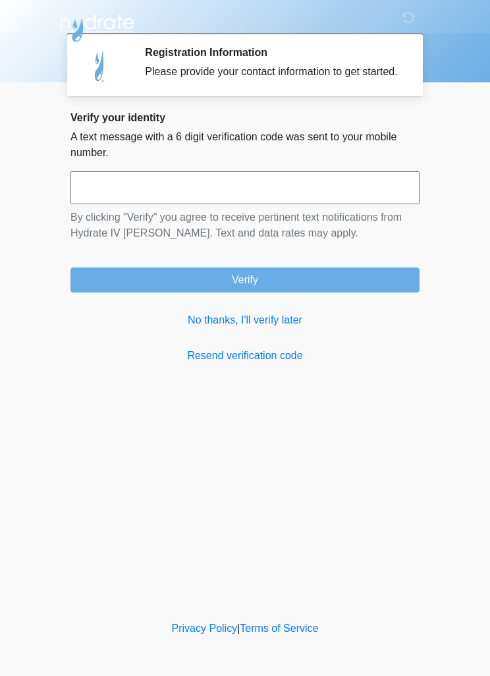
click at [364, 201] on input "text" at bounding box center [245, 187] width 349 height 33
click at [260, 328] on link "No thanks, I'll verify later" at bounding box center [245, 320] width 349 height 16
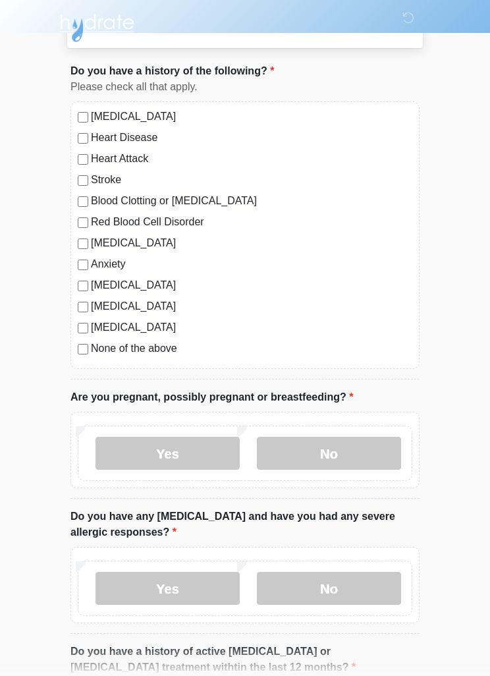
scroll to position [67, 0]
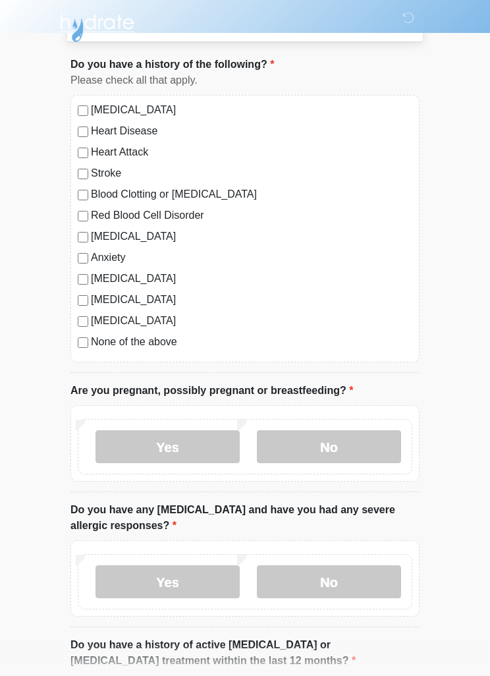
click at [316, 453] on label "No" at bounding box center [329, 446] width 144 height 33
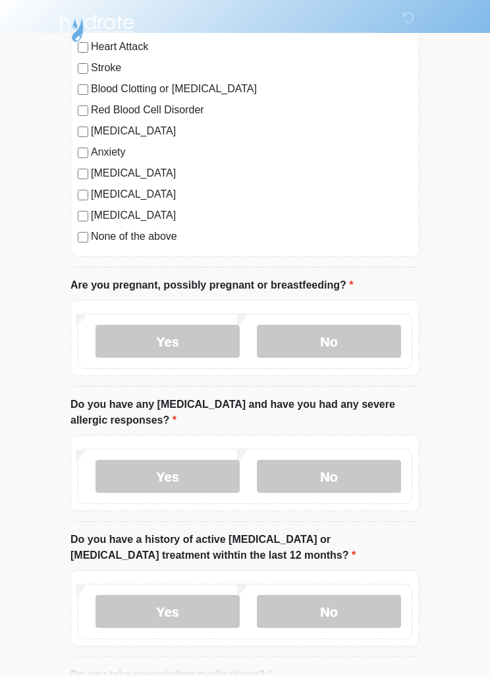
click at [329, 475] on label "No" at bounding box center [329, 476] width 144 height 33
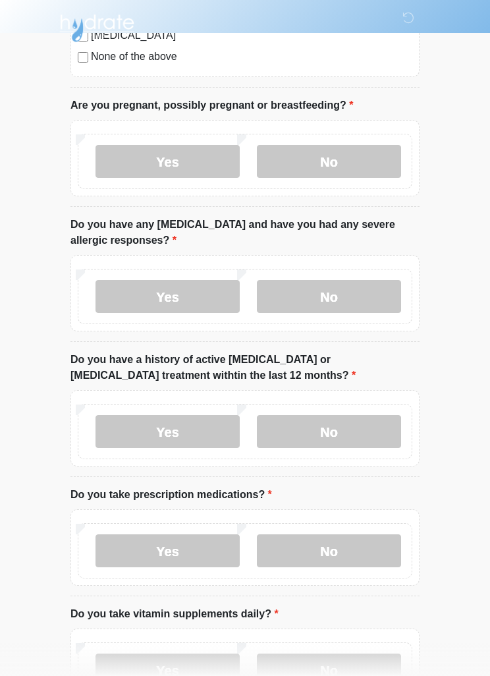
click at [359, 430] on label "No" at bounding box center [329, 431] width 144 height 33
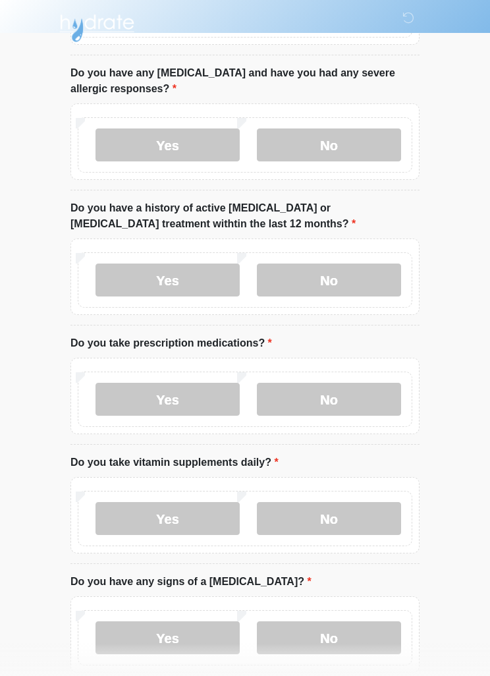
scroll to position [509, 0]
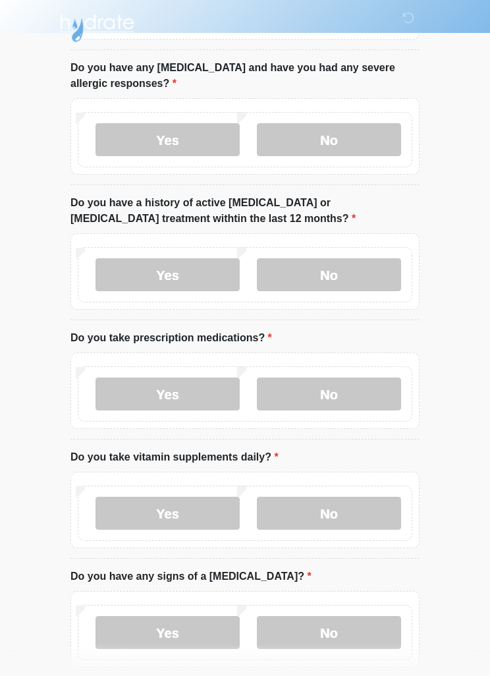
click at [360, 397] on label "No" at bounding box center [329, 394] width 144 height 33
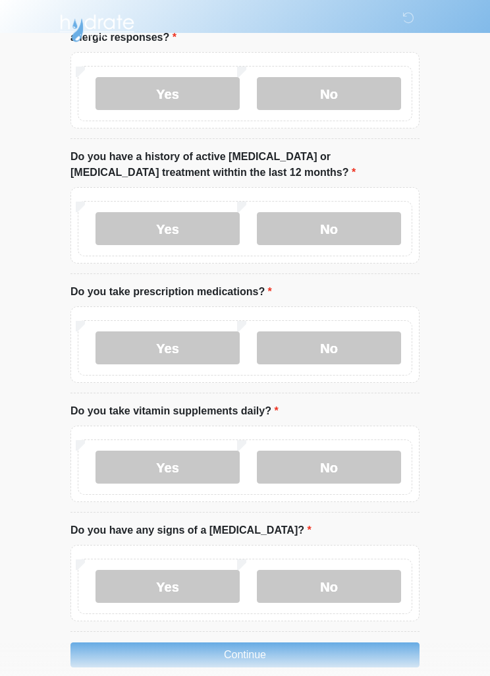
scroll to position [574, 0]
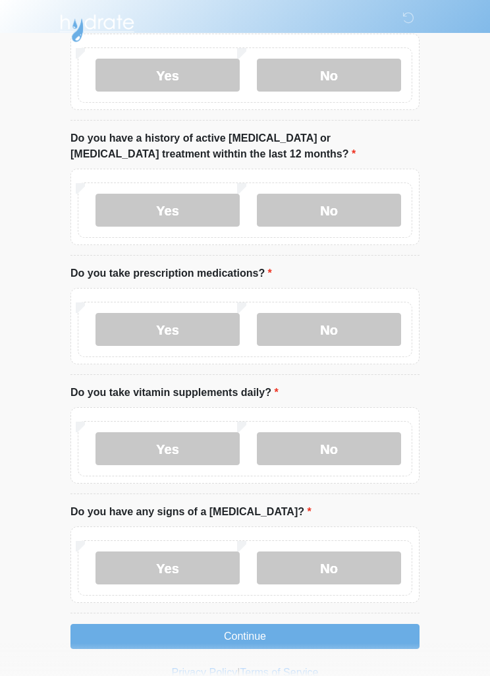
click at [206, 463] on label "Yes" at bounding box center [168, 448] width 144 height 33
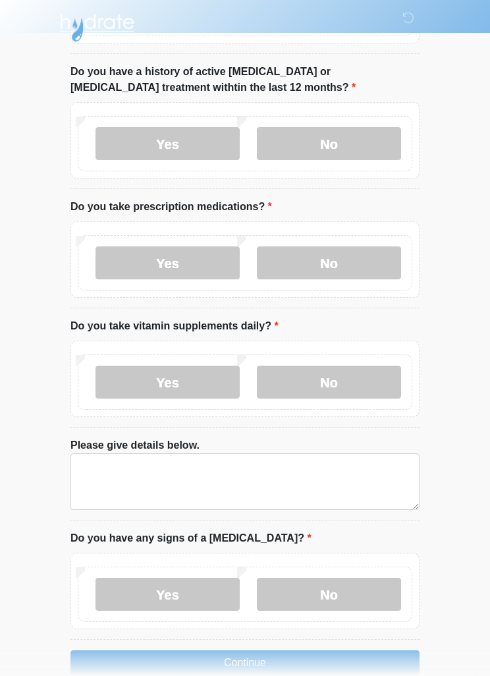
scroll to position [666, 0]
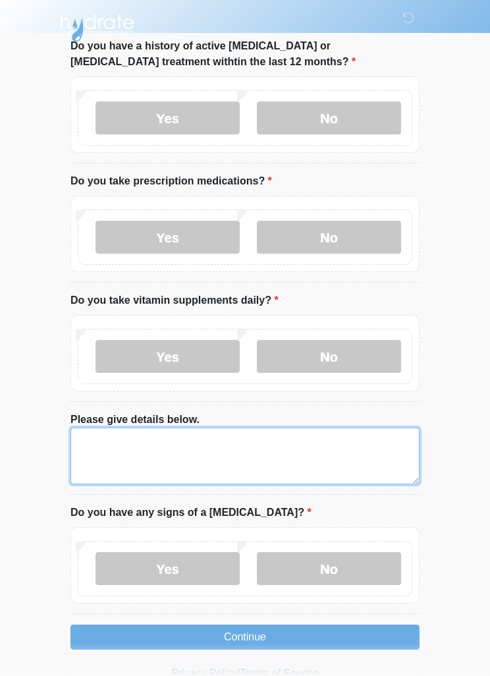
click at [255, 447] on textarea "Please give details below." at bounding box center [245, 456] width 349 height 57
type textarea "****"
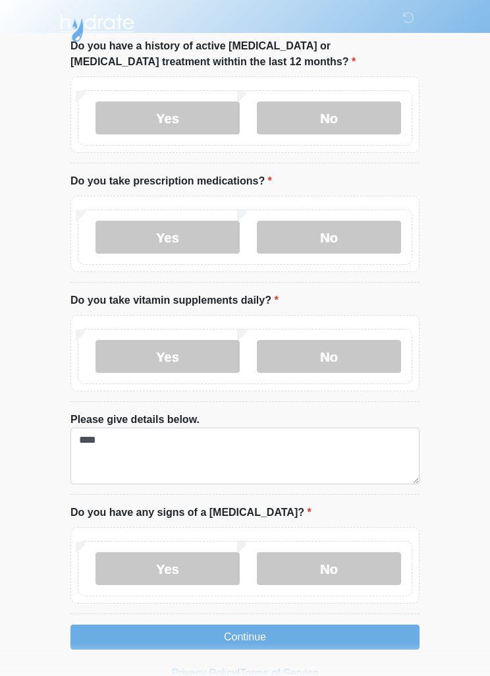
click at [345, 572] on label "No" at bounding box center [329, 568] width 144 height 33
click at [312, 633] on button "Continue" at bounding box center [245, 637] width 349 height 25
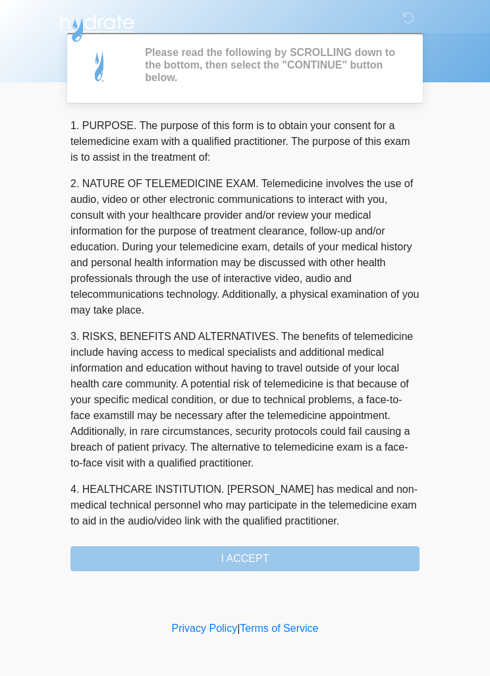
scroll to position [0, 0]
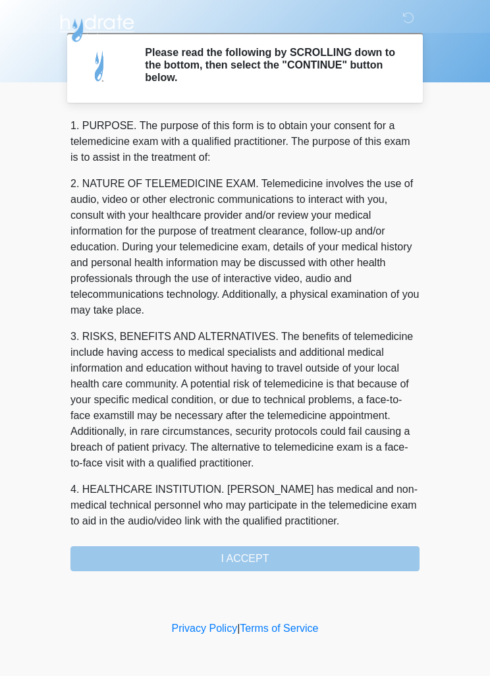
click at [306, 562] on div "1. PURPOSE. The purpose of this form is to obtain your consent for a telemedici…" at bounding box center [245, 344] width 349 height 453
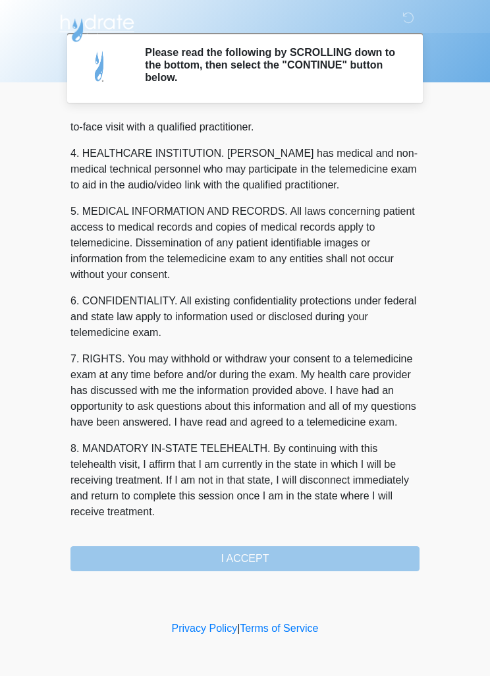
click at [297, 567] on button "I ACCEPT" at bounding box center [245, 558] width 349 height 25
click at [336, 540] on div "1. PURPOSE. The purpose of this form is to obtain your consent for a telemedici…" at bounding box center [245, 344] width 349 height 453
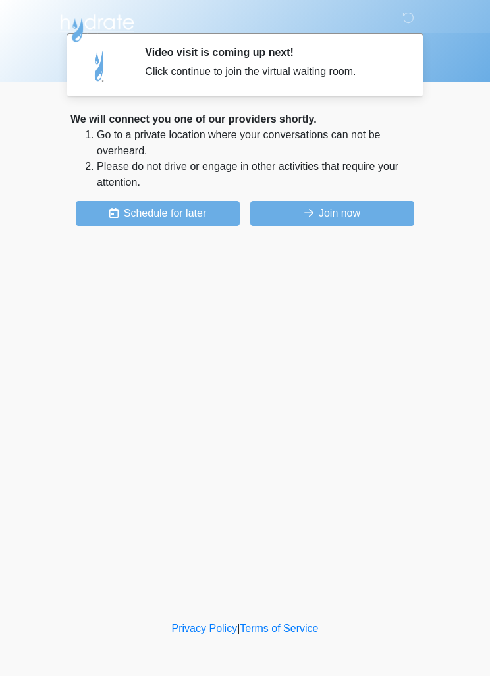
click at [379, 212] on button "Join now" at bounding box center [332, 213] width 164 height 25
click at [368, 224] on button "Join now" at bounding box center [332, 213] width 164 height 25
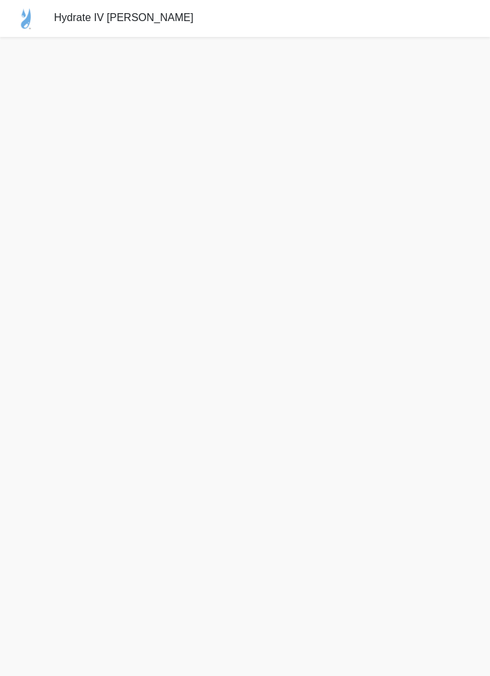
scroll to position [4, 0]
